Goal: Task Accomplishment & Management: Manage account settings

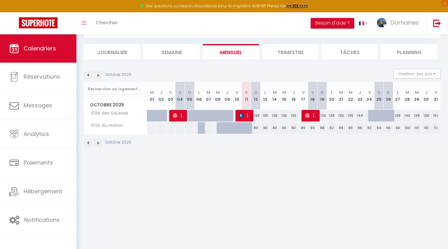
scroll to position [34, 0]
click at [255, 127] on div "80" at bounding box center [255, 127] width 9 height 12
type input "80"
type input "Dim 12 Octobre 2025"
type input "Lun 13 Octobre 2025"
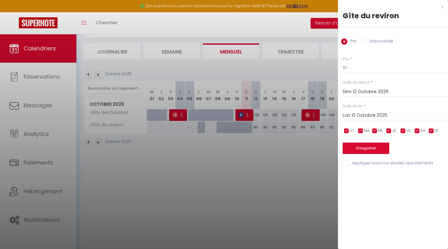
click at [442, 7] on div "x" at bounding box center [390, 7] width 105 height 8
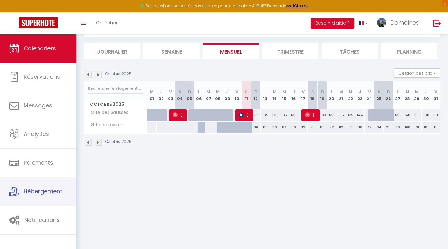
click at [42, 187] on link "Hébergement" at bounding box center [38, 191] width 76 height 28
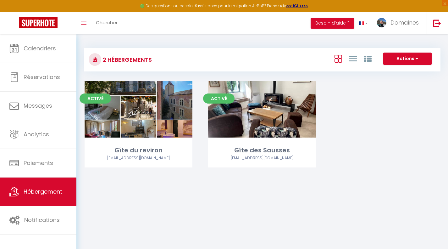
click at [174, 119] on div "Editer" at bounding box center [139, 109] width 108 height 57
select select "3"
select select "2"
select select "1"
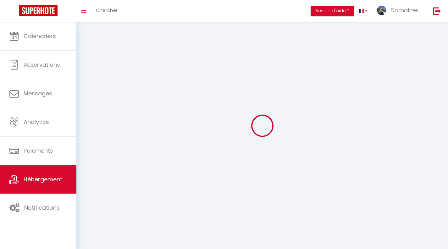
select select
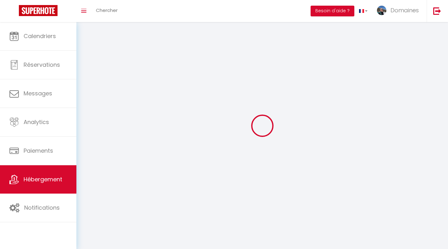
checkbox input "false"
select select
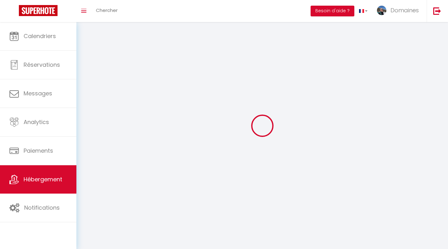
select select
select select "1"
select select
select select "28"
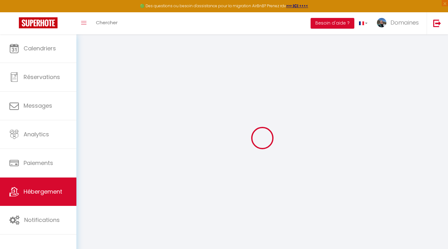
select select
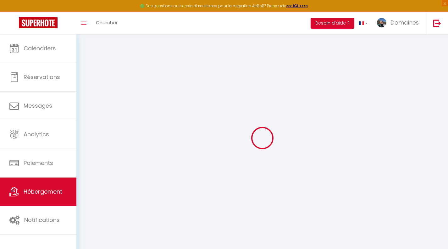
select select
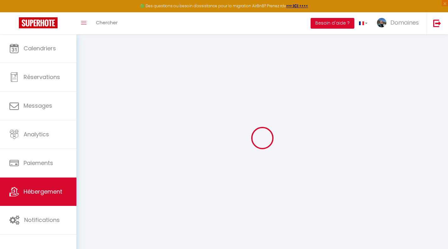
select select "+ 22 %"
select select
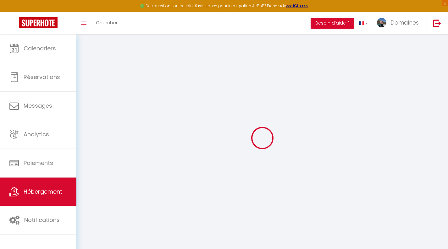
select select
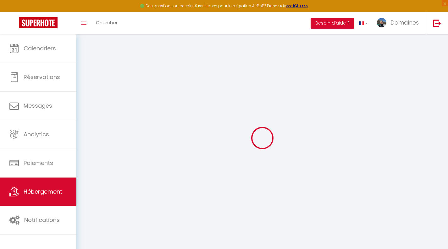
select select "1667-1526826079139239248"
select select
checkbox input "false"
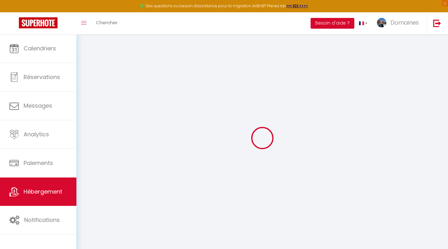
checkbox input "false"
select select
select select "EUR"
select select
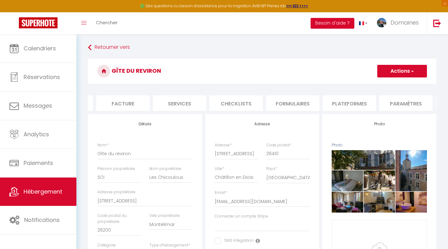
scroll to position [0, 108]
click at [345, 103] on li "Plateformes" at bounding box center [346, 102] width 53 height 15
select select
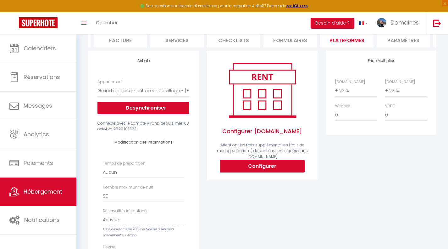
scroll to position [64, 0]
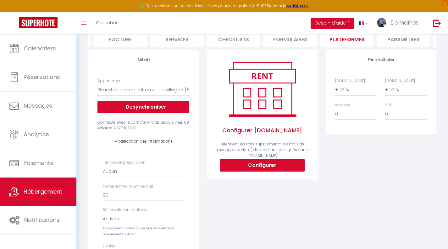
click at [262, 176] on div "Configurer [DOMAIN_NAME] Attention : les frais supplémentaires (frais de ménage…" at bounding box center [262, 115] width 111 height 130
click at [265, 169] on button "Configurer" at bounding box center [262, 165] width 85 height 13
select select
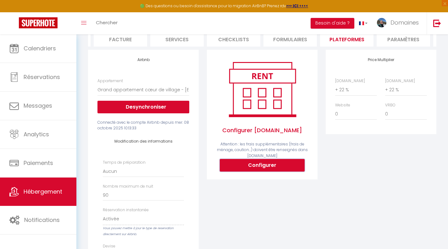
type input "[EMAIL_ADDRESS][DOMAIN_NAME]"
select select
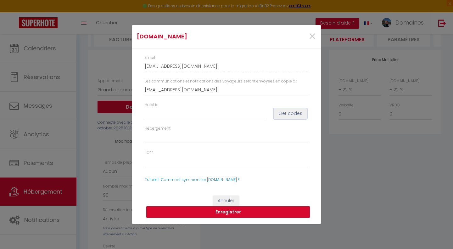
click at [290, 114] on button "Get codes" at bounding box center [290, 113] width 33 height 11
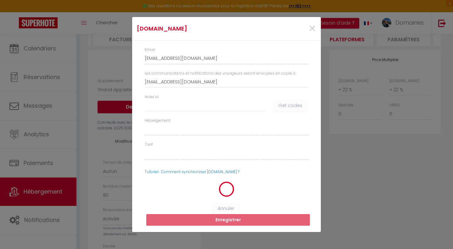
select select
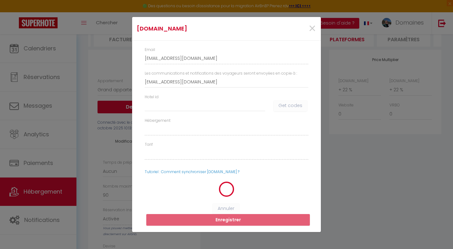
select select
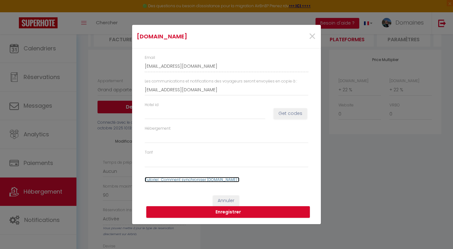
click at [204, 179] on link "Tutoriel : Comment synchroniser [DOMAIN_NAME] ?" at bounding box center [192, 179] width 95 height 5
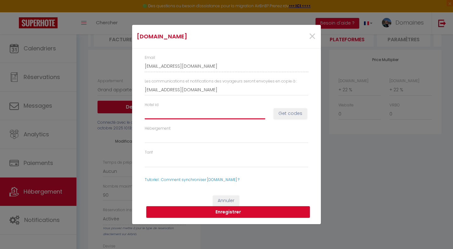
click at [187, 112] on input "Hotel id" at bounding box center [205, 113] width 120 height 11
paste input "15069024"
type input "15069024"
select select
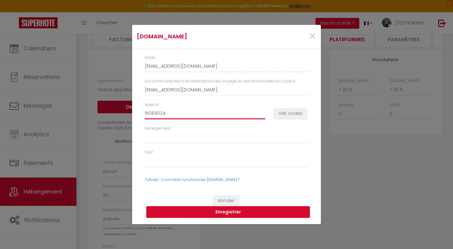
select select
type input "15069024"
click at [277, 114] on button "Get codes" at bounding box center [290, 113] width 33 height 11
select select
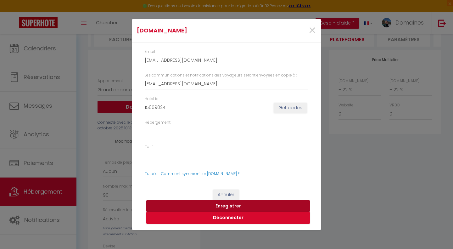
click at [255, 201] on button "Enregistrer" at bounding box center [227, 206] width 163 height 12
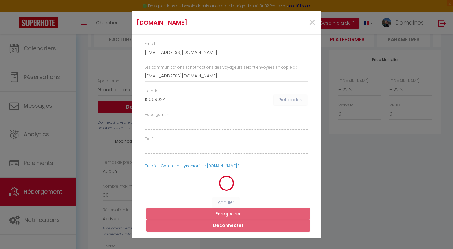
select select
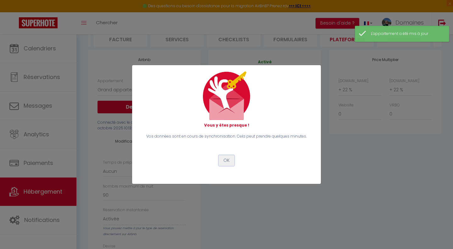
click at [230, 159] on button "OK" at bounding box center [227, 160] width 16 height 11
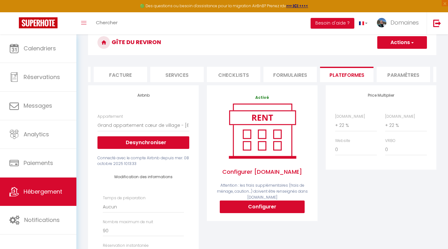
scroll to position [0, 0]
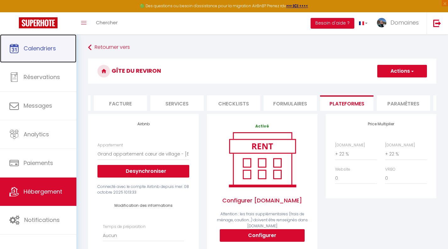
click at [54, 46] on span "Calendriers" at bounding box center [40, 48] width 32 height 8
